Goal: Transaction & Acquisition: Purchase product/service

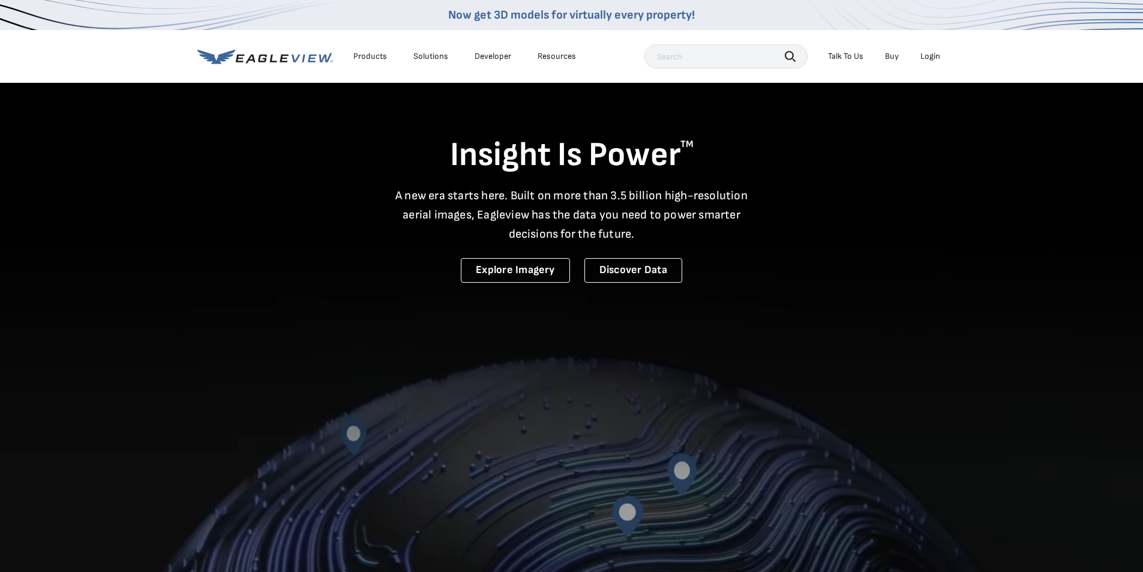
click at [931, 58] on div "Login" at bounding box center [931, 56] width 20 height 11
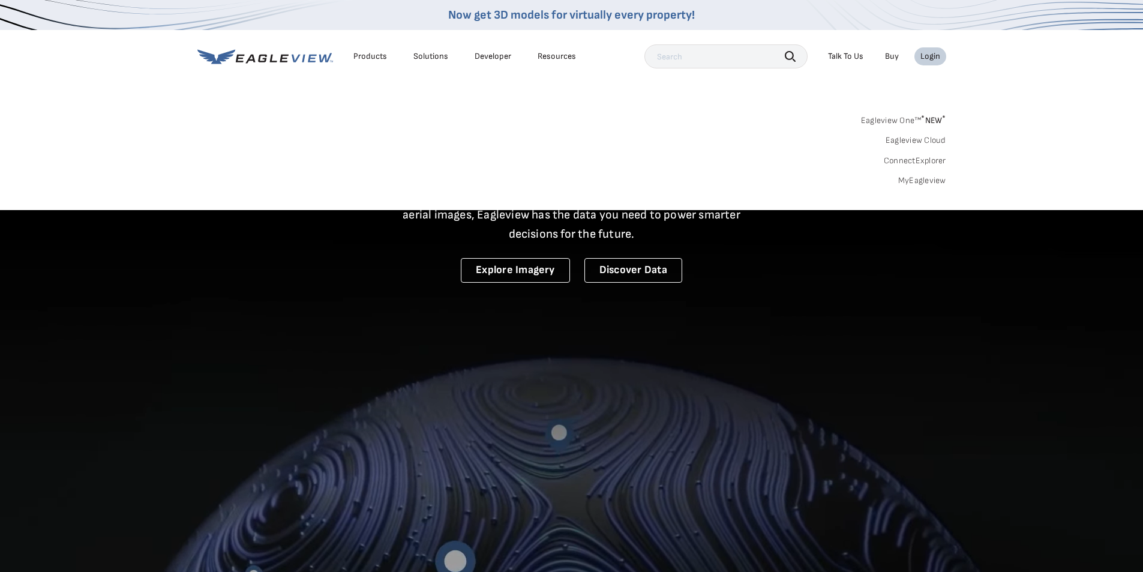
click at [904, 181] on link "MyEagleview" at bounding box center [922, 180] width 48 height 11
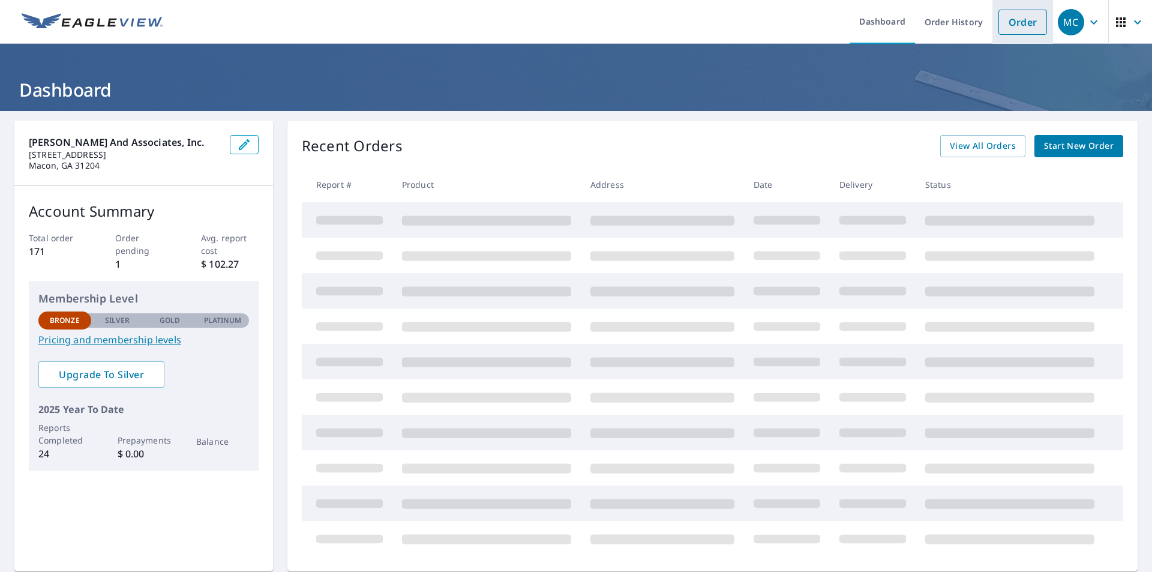
click at [1020, 20] on link "Order" at bounding box center [1023, 22] width 49 height 25
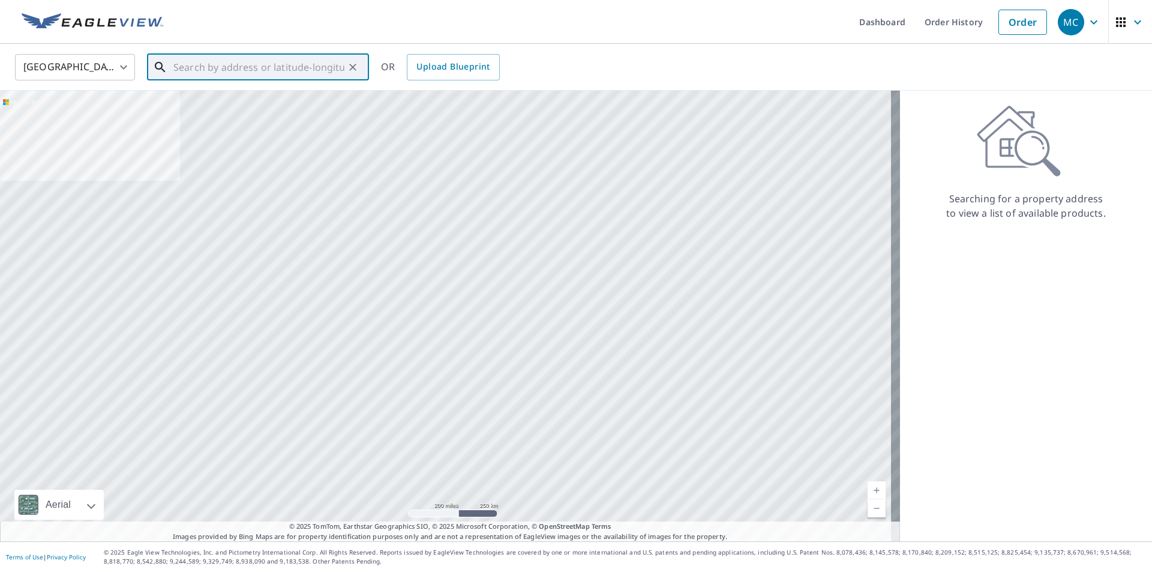
click at [201, 69] on input "text" at bounding box center [258, 67] width 171 height 34
click at [199, 69] on input "text" at bounding box center [258, 67] width 171 height 34
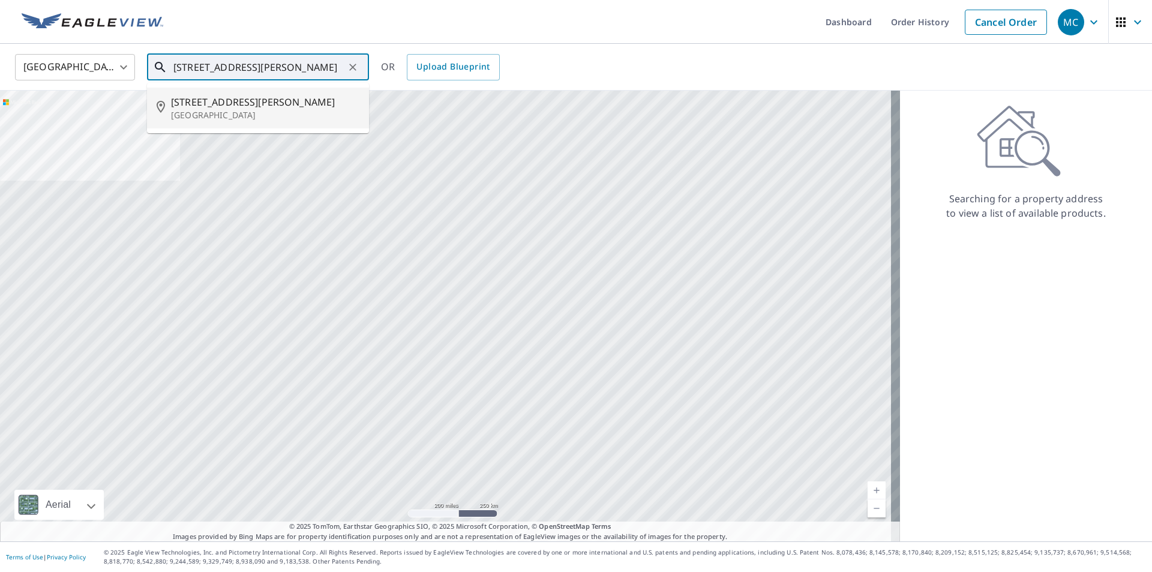
click at [194, 111] on p "[GEOGRAPHIC_DATA]" at bounding box center [265, 115] width 188 height 12
type input "[STREET_ADDRESS][PERSON_NAME]"
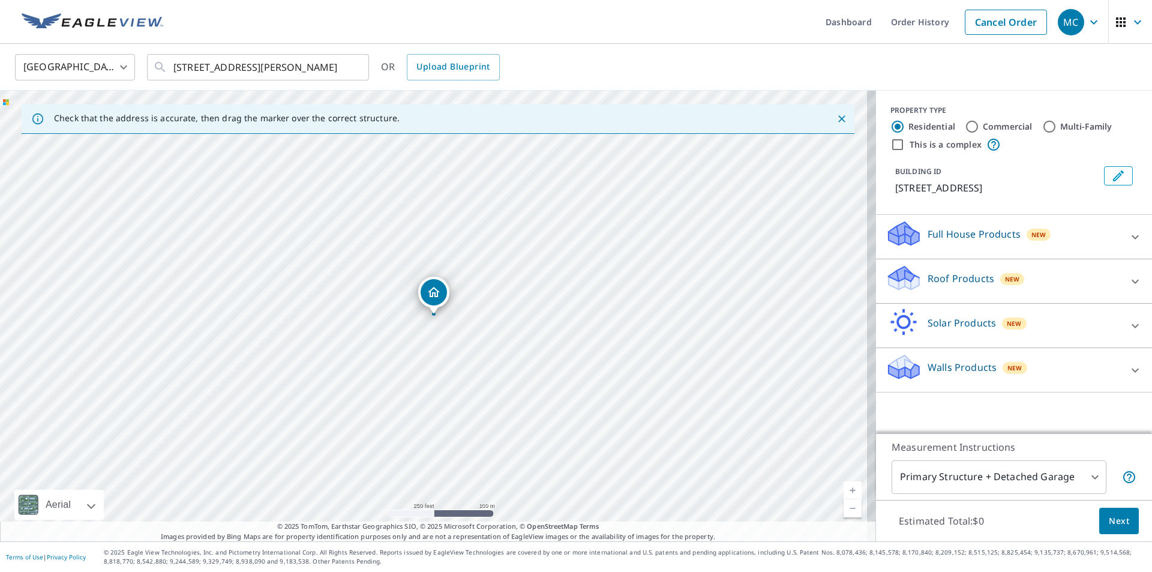
click at [1032, 234] on span "New" at bounding box center [1039, 235] width 15 height 10
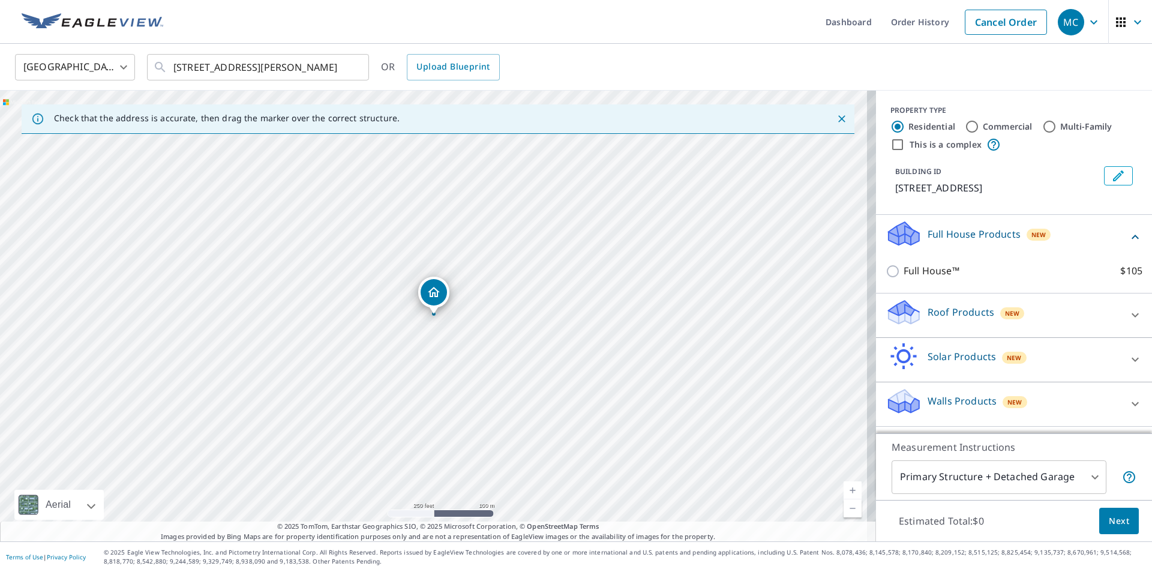
click at [1005, 314] on span "New" at bounding box center [1012, 313] width 15 height 10
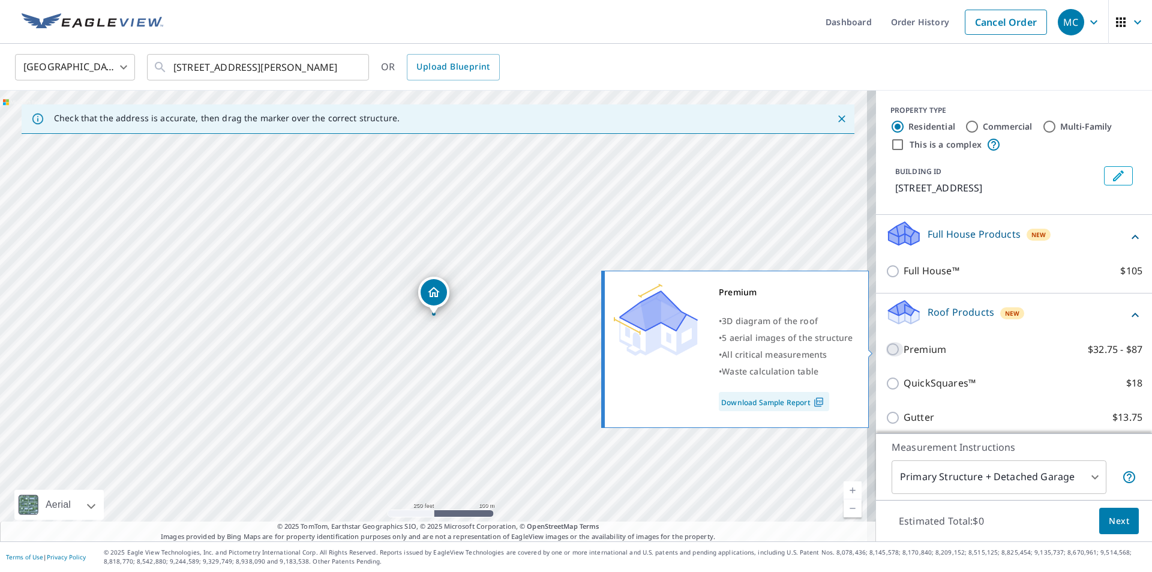
click at [887, 349] on input "Premium $32.75 - $87" at bounding box center [895, 349] width 18 height 14
checkbox input "true"
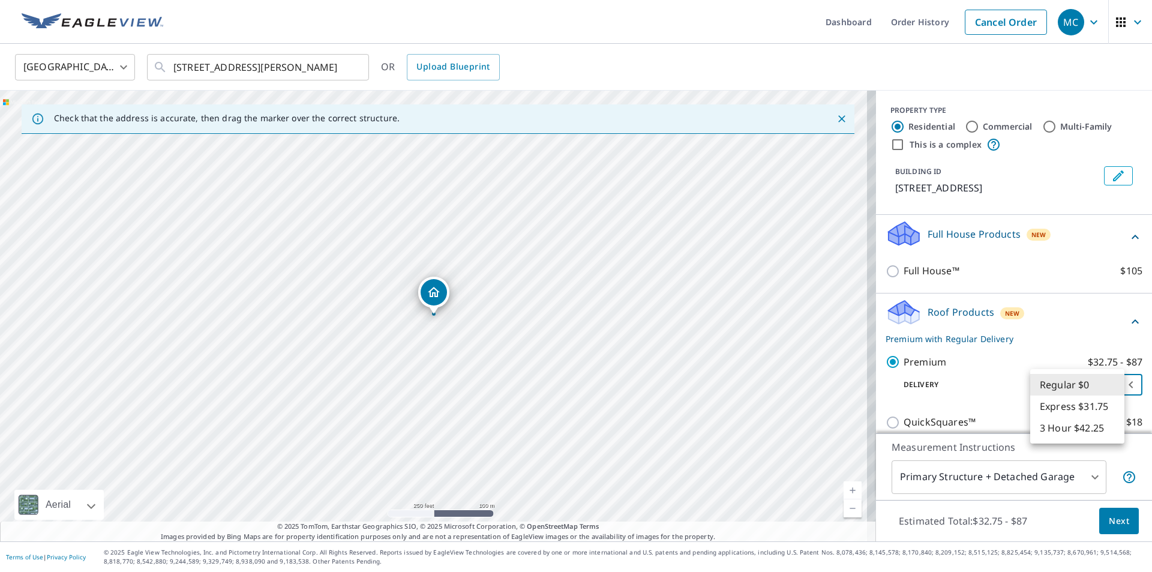
click at [1116, 385] on body "MC MC Dashboard Order History Cancel Order MC [GEOGRAPHIC_DATA] [GEOGRAPHIC_DAT…" at bounding box center [576, 286] width 1152 height 572
click at [1057, 430] on li "3 Hour $42.25" at bounding box center [1077, 428] width 94 height 22
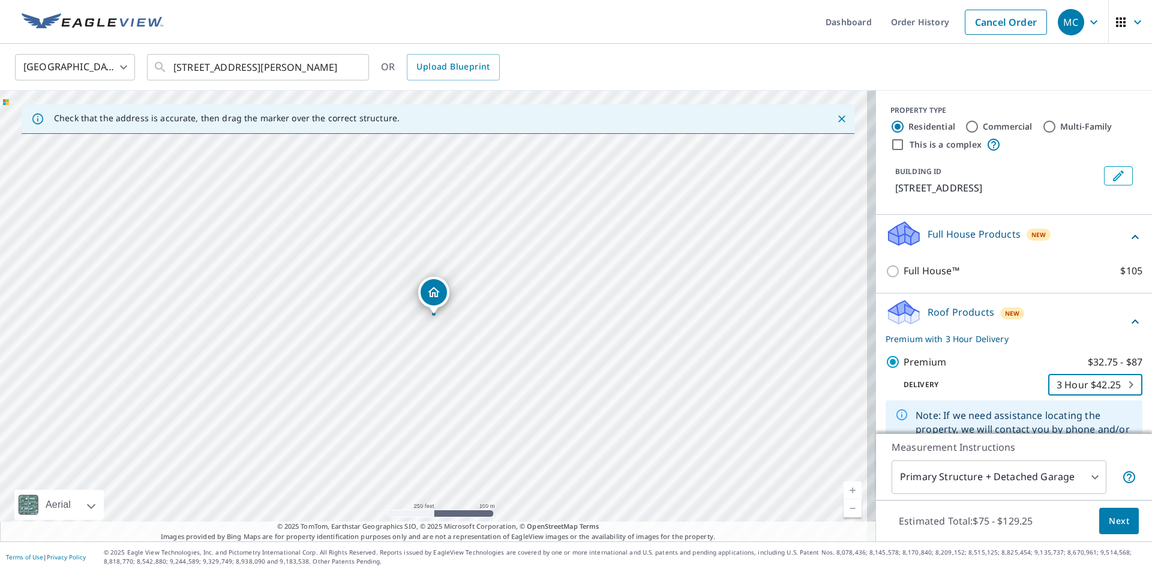
type input "7"
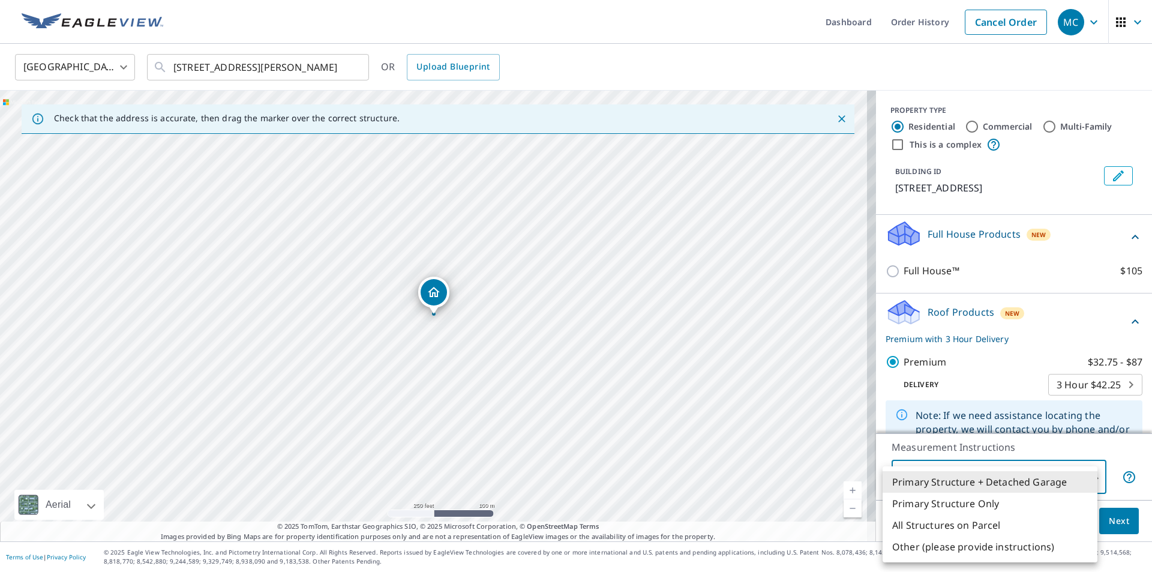
click at [1088, 478] on body "MC MC Dashboard Order History Cancel Order MC [GEOGRAPHIC_DATA] [GEOGRAPHIC_DAT…" at bounding box center [576, 286] width 1152 height 572
click at [942, 506] on li "Primary Structure Only" at bounding box center [990, 504] width 215 height 22
type input "2"
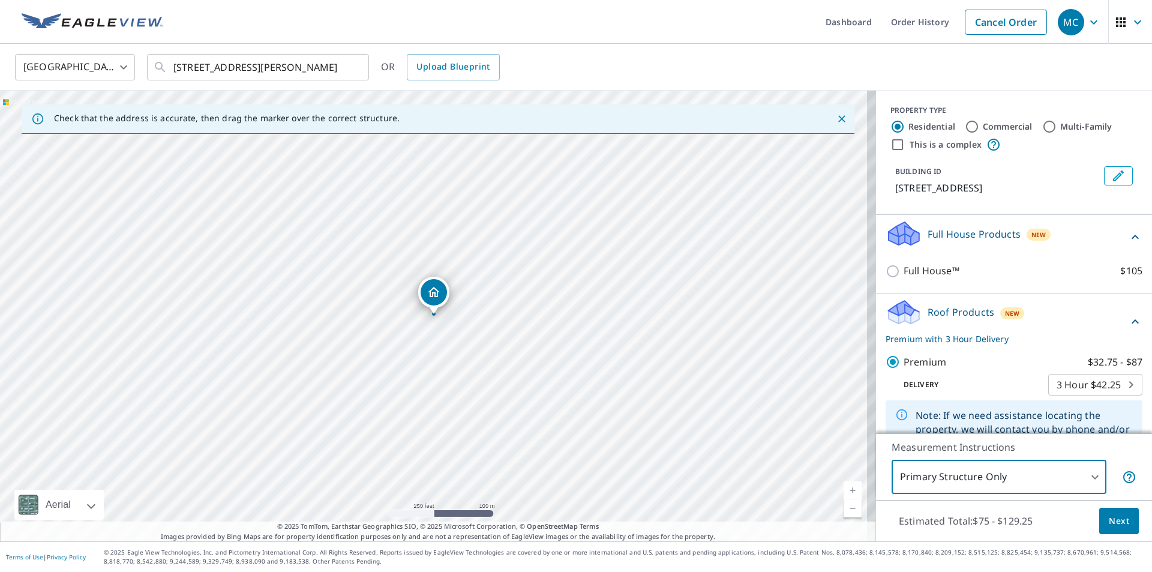
click at [846, 490] on link "Current Level 17, Zoom In" at bounding box center [853, 490] width 18 height 18
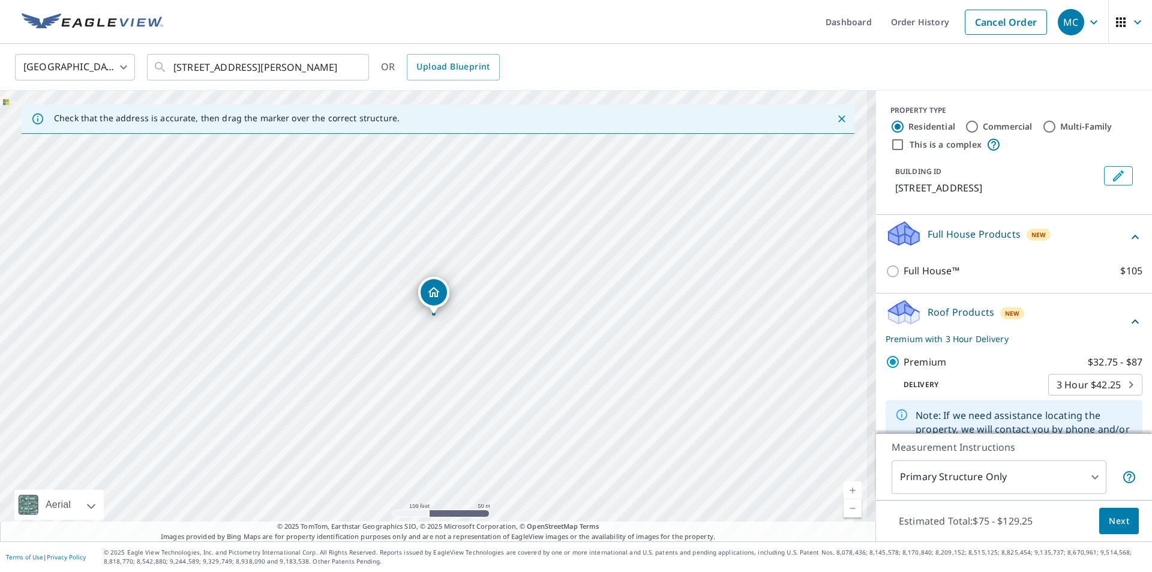
click at [846, 489] on link "Current Level 18, Zoom In" at bounding box center [853, 490] width 18 height 18
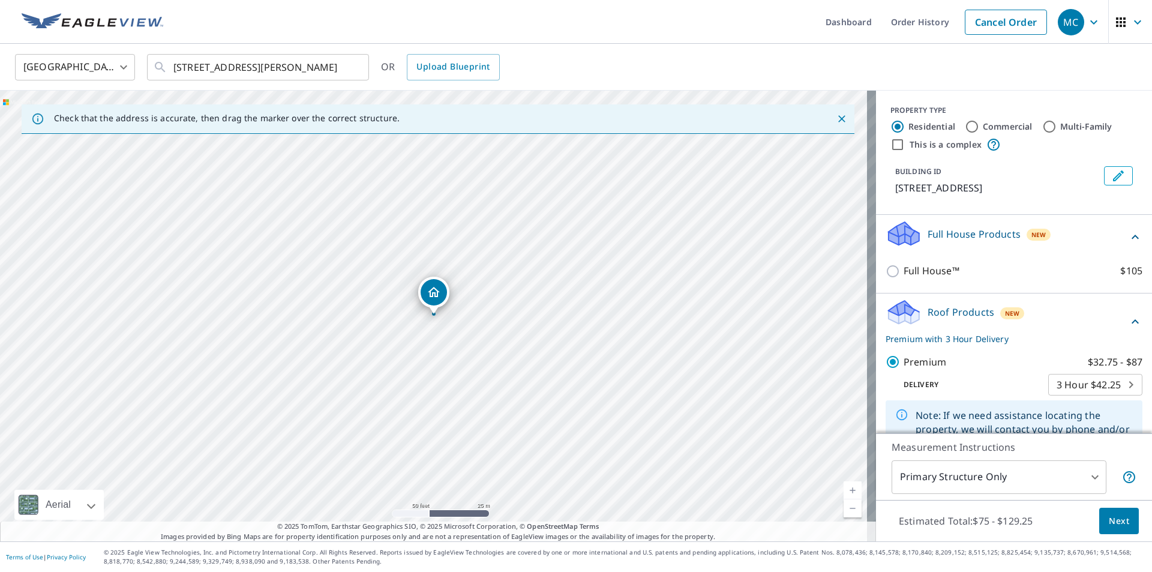
click at [846, 489] on link "Current Level 19, Zoom In" at bounding box center [853, 490] width 18 height 18
click at [1114, 522] on span "Next" at bounding box center [1119, 521] width 20 height 15
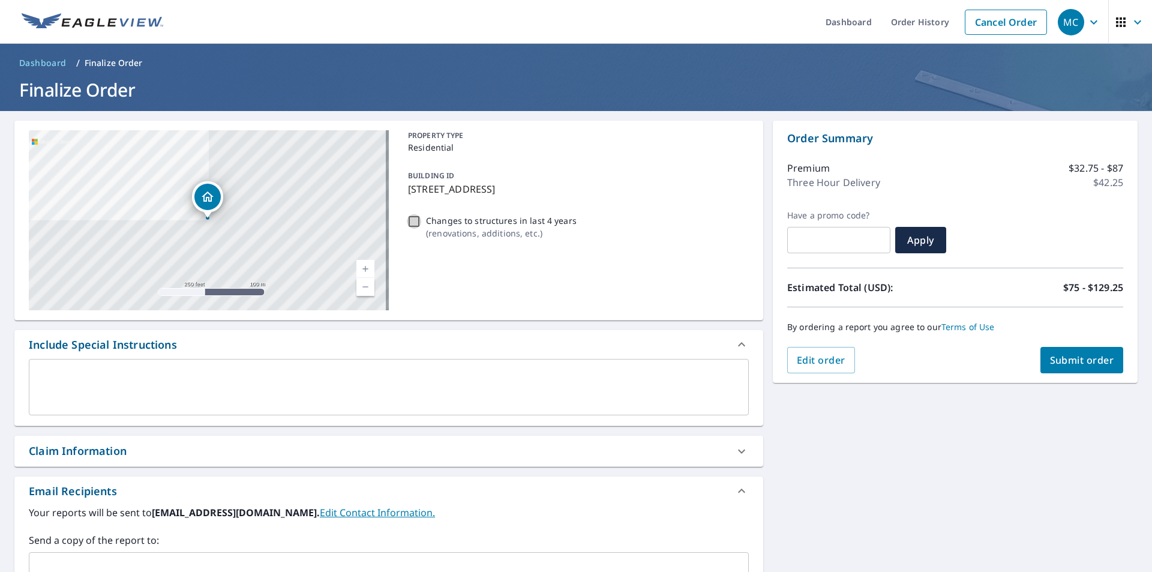
drag, startPoint x: 413, startPoint y: 222, endPoint x: 421, endPoint y: 231, distance: 11.9
click at [413, 223] on input "Changes to structures in last 4 years ( renovations, additions, etc. )" at bounding box center [414, 221] width 14 height 14
checkbox input "true"
click at [1062, 359] on span "Submit order" at bounding box center [1082, 359] width 64 height 13
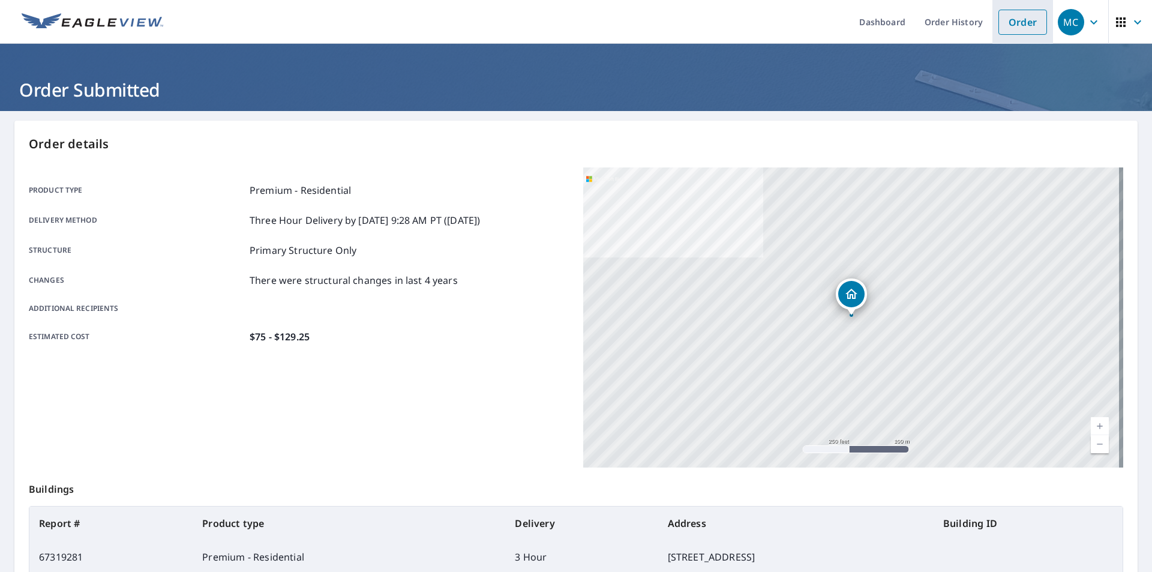
click at [1018, 28] on link "Order" at bounding box center [1023, 22] width 49 height 25
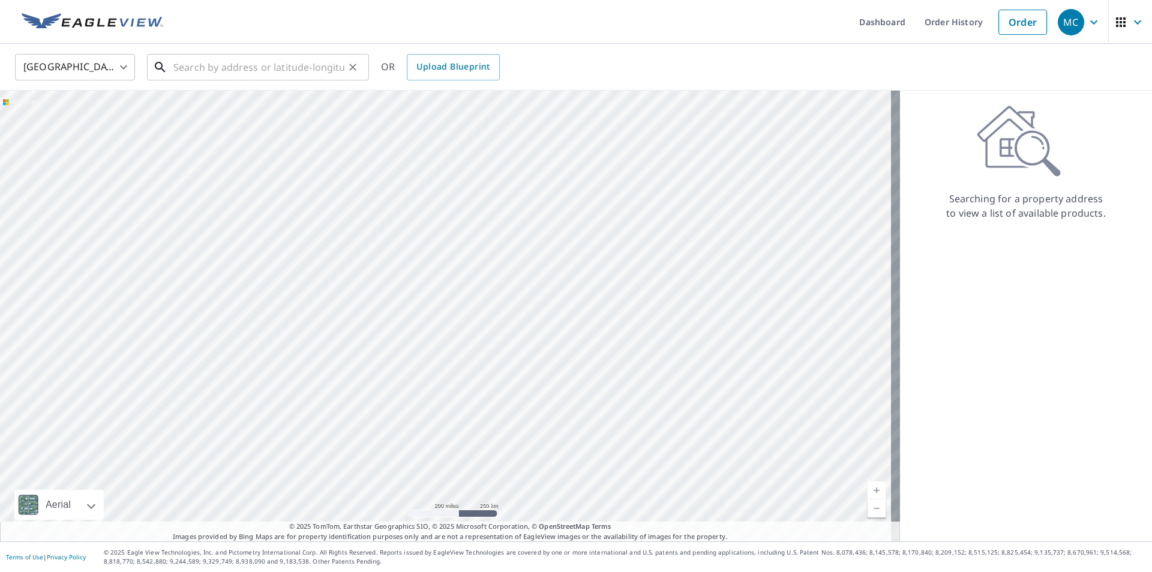
click at [206, 71] on input "text" at bounding box center [258, 67] width 171 height 34
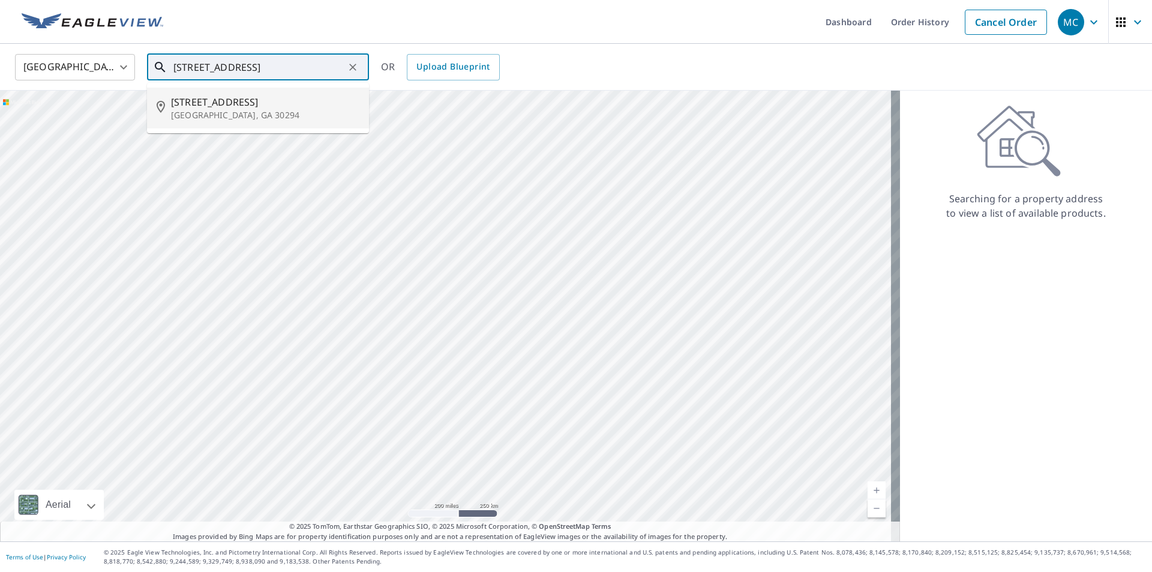
click at [209, 113] on p "[GEOGRAPHIC_DATA], GA 30294" at bounding box center [265, 115] width 188 height 12
type input "[STREET_ADDRESS]"
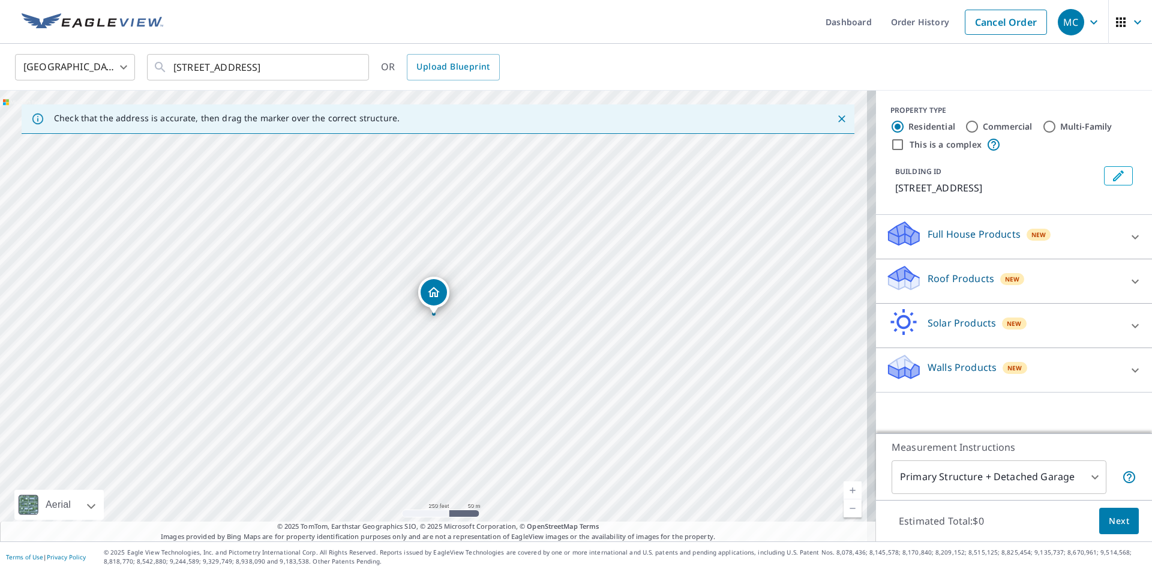
click at [844, 488] on link "Current Level 17, Zoom In" at bounding box center [853, 490] width 18 height 18
click at [844, 488] on link "Current Level 18, Zoom In" at bounding box center [853, 490] width 18 height 18
click at [844, 488] on link "Current Level 20, Zoom In Disabled" at bounding box center [853, 490] width 18 height 18
click at [845, 491] on link "Current Level 20, Zoom In Disabled" at bounding box center [853, 490] width 18 height 18
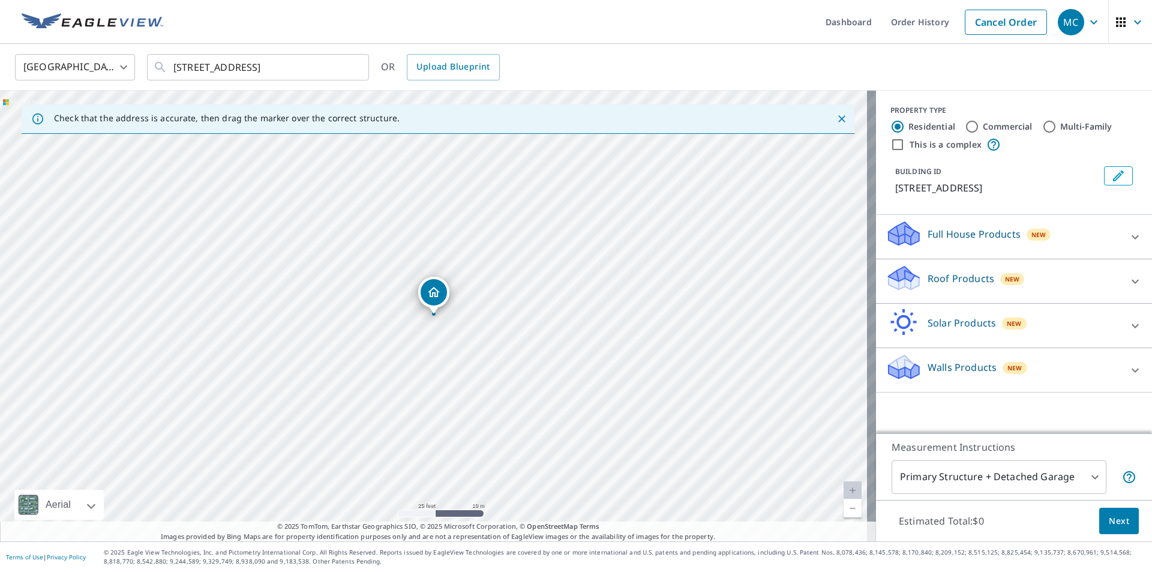
click at [1005, 280] on span "New" at bounding box center [1012, 279] width 15 height 10
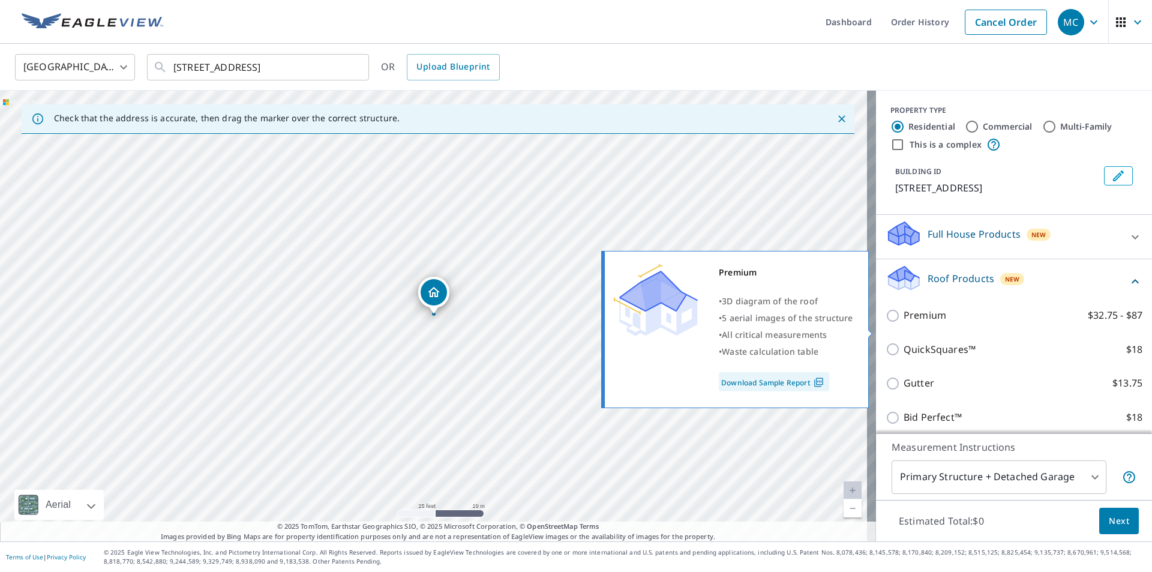
click at [886, 323] on input "Premium $32.75 - $87" at bounding box center [895, 315] width 18 height 14
checkbox input "true"
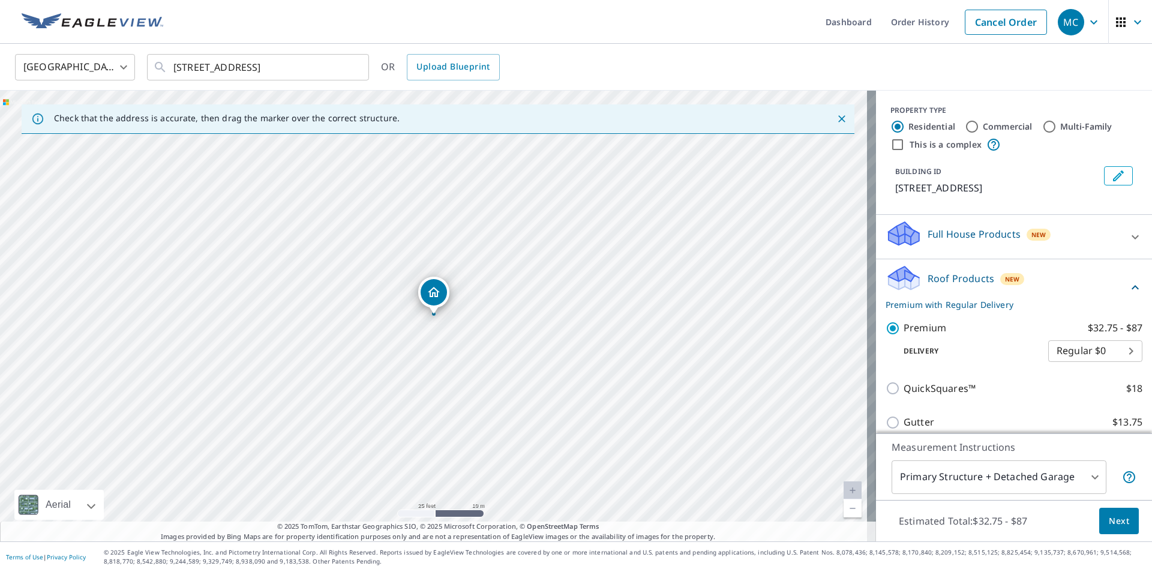
click at [1114, 363] on body "MC MC Dashboard Order History Cancel Order MC [GEOGRAPHIC_DATA] [GEOGRAPHIC_DAT…" at bounding box center [576, 286] width 1152 height 572
click at [1079, 409] on li "3 Hour $42.25" at bounding box center [1077, 409] width 94 height 22
type input "7"
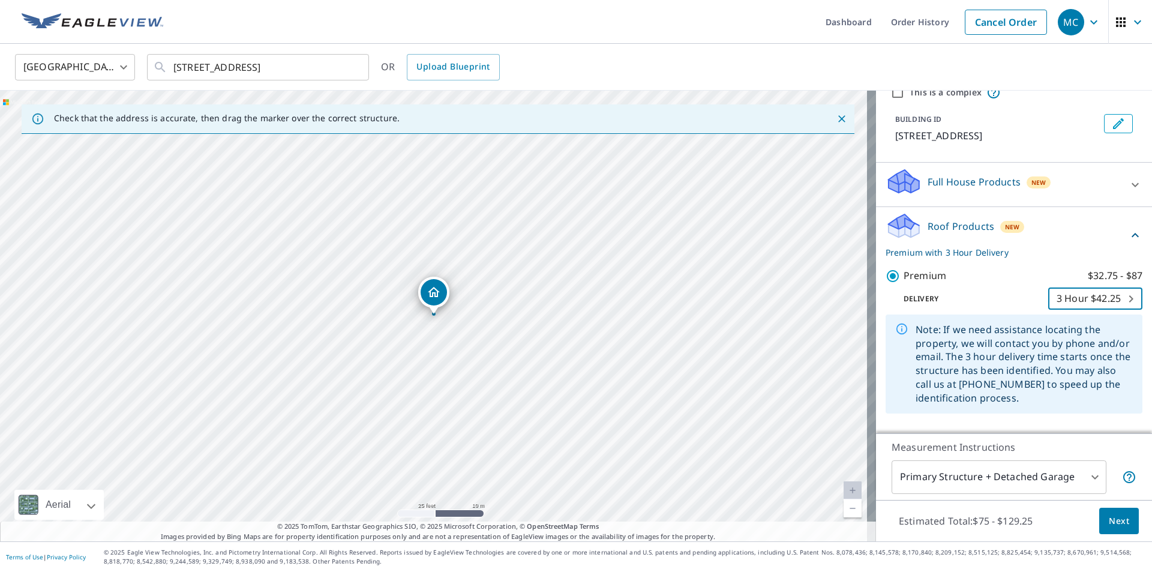
scroll to position [53, 0]
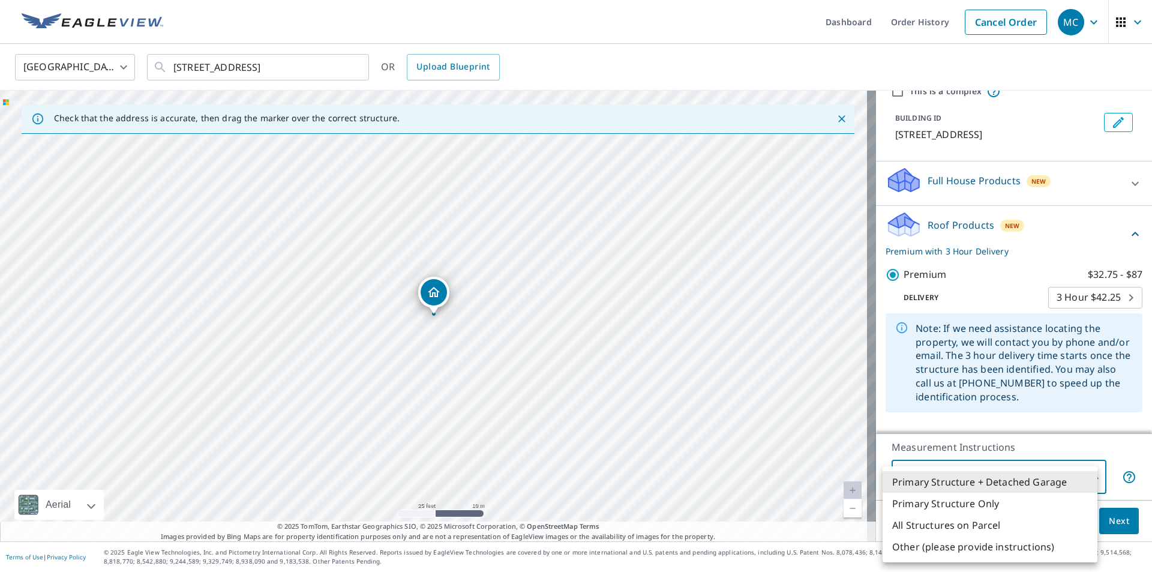
click at [1089, 482] on body "MC MC Dashboard Order History Cancel Order MC [GEOGRAPHIC_DATA] [GEOGRAPHIC_DAT…" at bounding box center [576, 286] width 1152 height 572
click at [946, 499] on li "Primary Structure Only" at bounding box center [990, 504] width 215 height 22
type input "2"
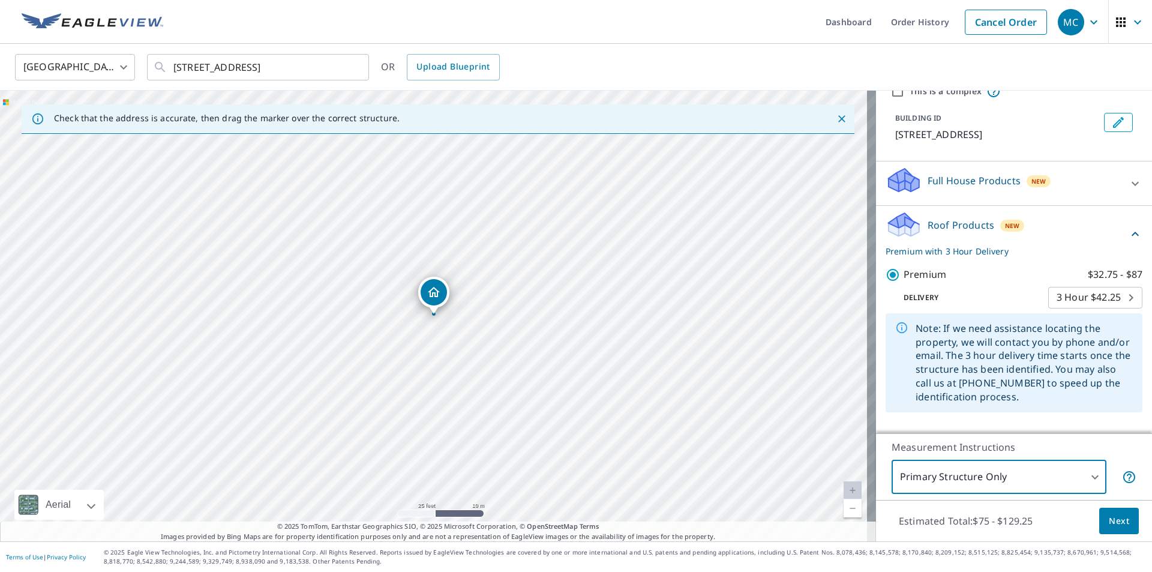
click at [1113, 520] on span "Next" at bounding box center [1119, 521] width 20 height 15
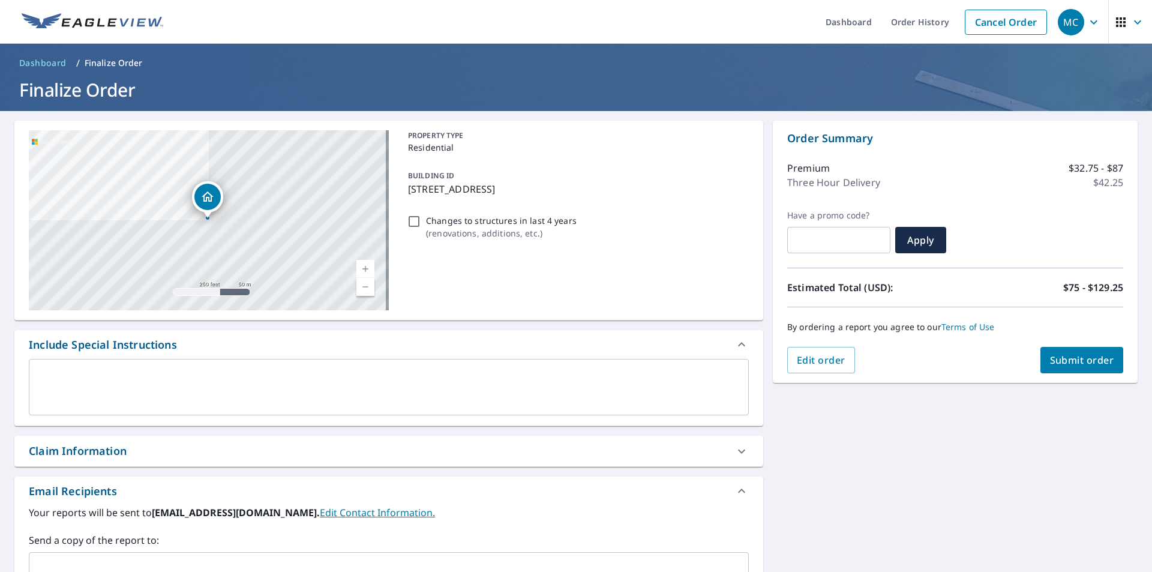
click at [412, 221] on input "Changes to structures in last 4 years ( renovations, additions, etc. )" at bounding box center [414, 221] width 14 height 14
checkbox input "true"
click at [1060, 359] on span "Submit order" at bounding box center [1082, 359] width 64 height 13
